Goal: Communication & Community: Answer question/provide support

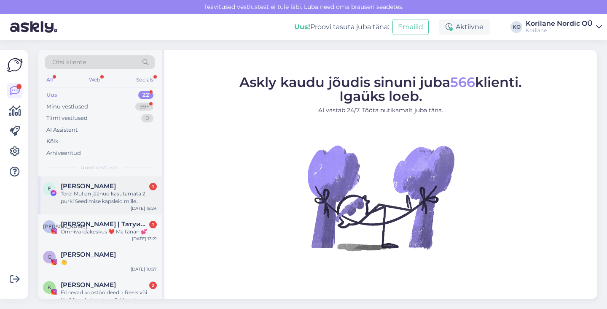
click at [101, 199] on div "Tere! Mul on jäänud kasutamata 2 purki Seedimise kapsleid mille lõpptähtaeg oli…" at bounding box center [109, 197] width 96 height 15
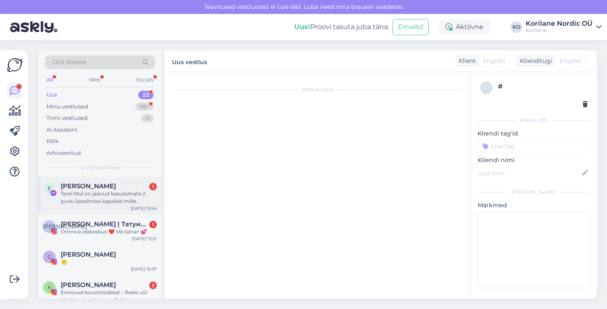
scroll to position [164, 0]
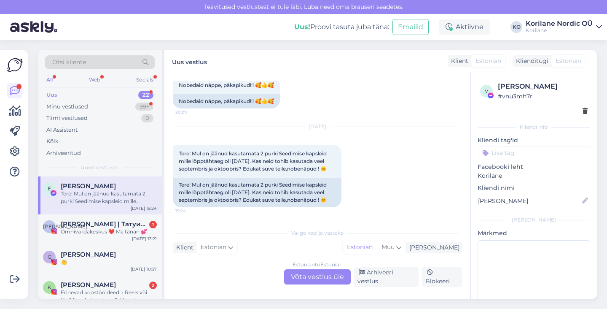
click at [311, 277] on div "Estonian to Estonian Võta vestlus üle" at bounding box center [317, 276] width 67 height 15
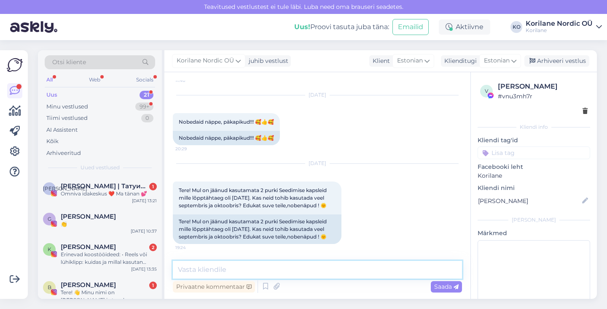
click at [294, 270] on textarea at bounding box center [317, 270] width 289 height 18
paste textarea "Tere! Aitäh, et kirjutasite 🌿 Ja ei pea muretsema – kui kapslid ei ole värvust …"
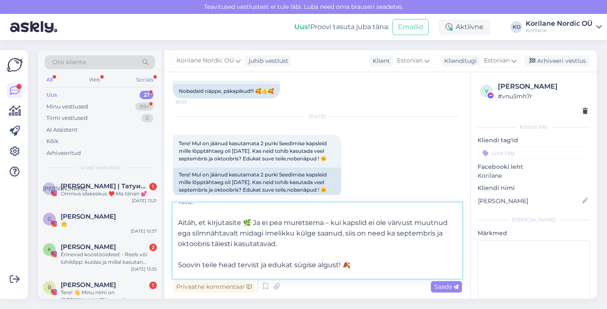
scroll to position [0, 0]
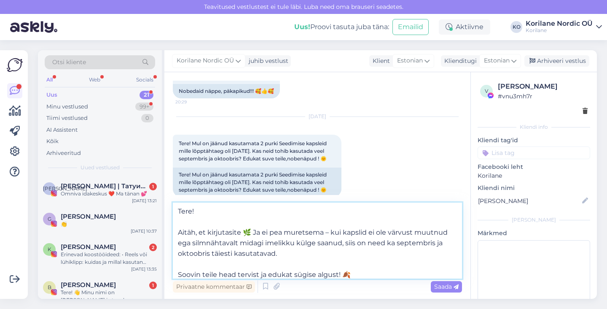
click at [248, 233] on textarea "Tere! Aitäh, et kirjutasite 🌿 Ja ei pea muretsema – kui kapslid ei ole värvust …" at bounding box center [317, 240] width 289 height 76
click at [323, 235] on textarea "Tere! Aitäh, et kirjutasite. Ja ei pea muretsema – kui kapslid ei ole värvust m…" at bounding box center [317, 240] width 289 height 76
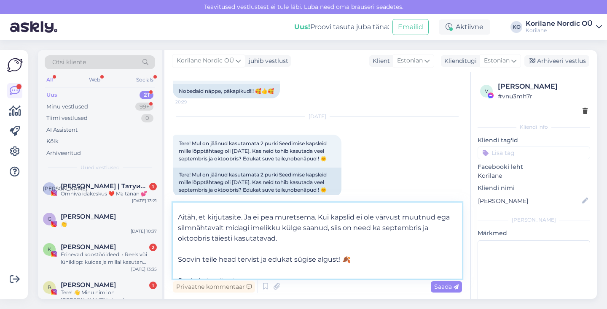
scroll to position [16, 0]
drag, startPoint x: 329, startPoint y: 228, endPoint x: 435, endPoint y: 215, distance: 106.7
click at [435, 215] on textarea "Tere! Aitäh, et kirjutasite. Ja ei pea muretsema. Kui kapslid ei ole värvust mu…" at bounding box center [317, 240] width 289 height 76
type textarea "Tere! Aitäh, et kirjutasite. Ja ei pea muretsema. Kui kapslid ei ole värvust mu…"
click at [226, 124] on div "Sep 3 2025 Tere! Mul on jäänud kasutamata 2 purki Seedimise kapsleid mille lõpp…" at bounding box center [317, 157] width 289 height 99
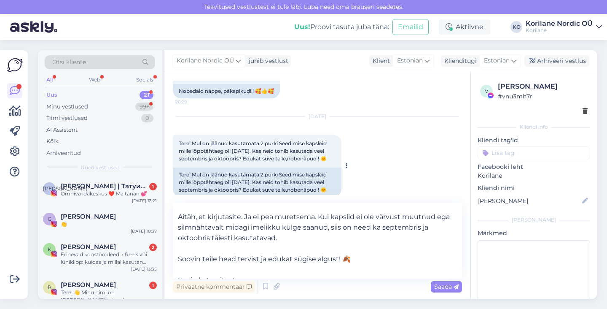
click at [259, 189] on div "Tere! Mul on jäänud kasutamata 2 purki Seedimise kapsleid mille lõpptähtaeg oli…" at bounding box center [257, 182] width 169 height 30
